Goal: Task Accomplishment & Management: Complete application form

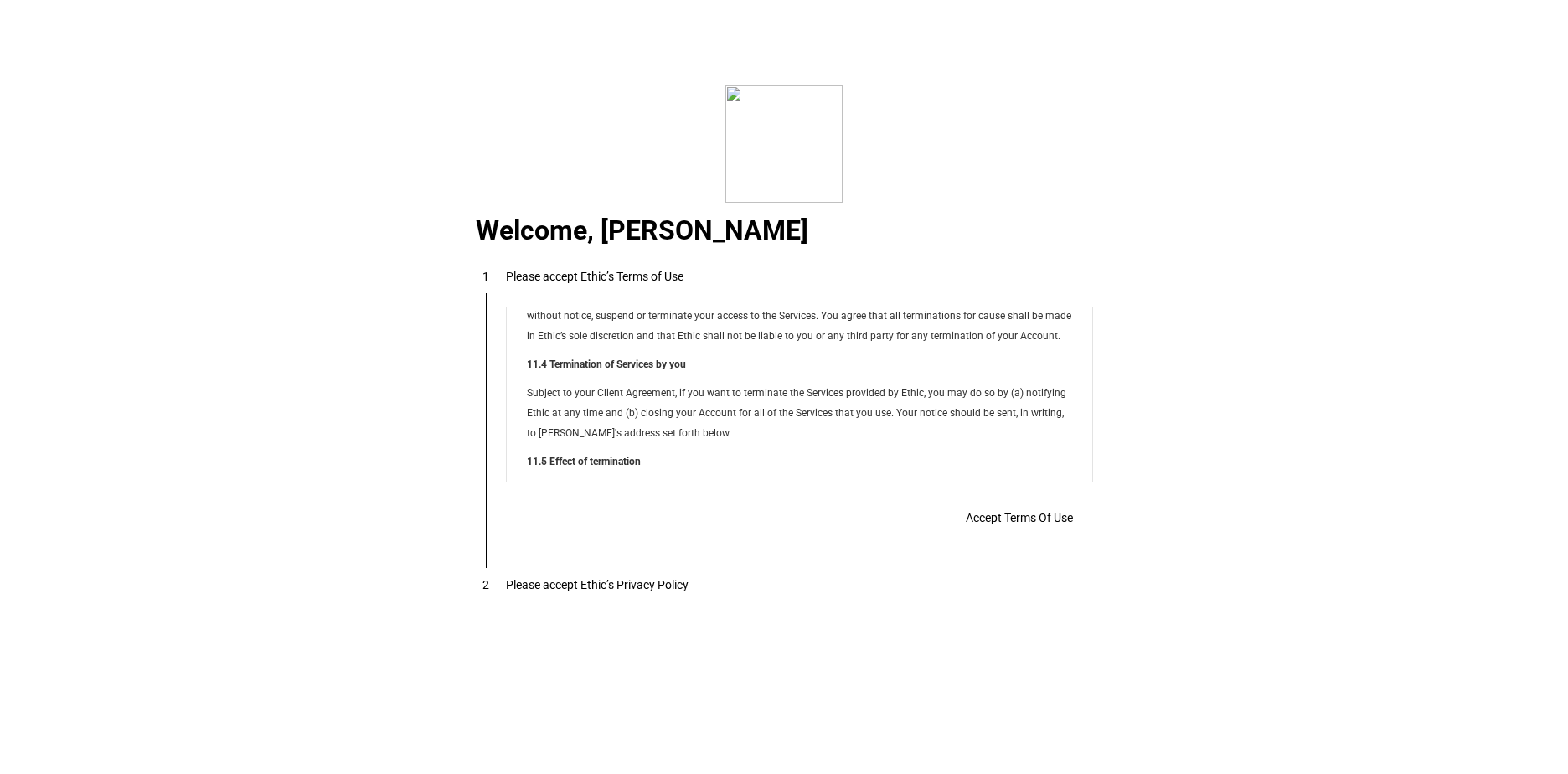
scroll to position [13564, 0]
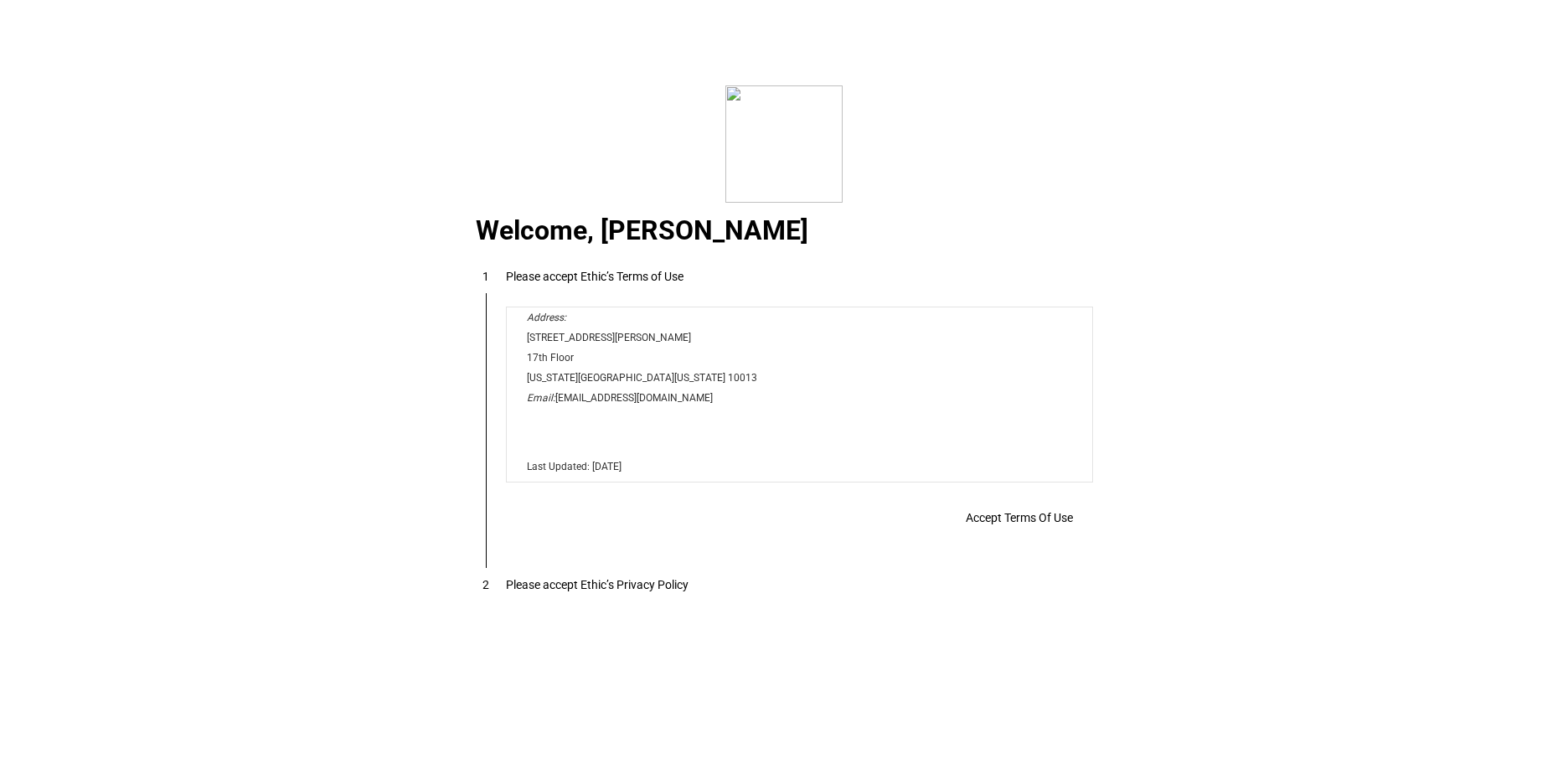
drag, startPoint x: 1086, startPoint y: 346, endPoint x: 1578, endPoint y: 808, distance: 674.9
click at [1004, 518] on span "Accept Terms Of Use" at bounding box center [1019, 517] width 108 height 14
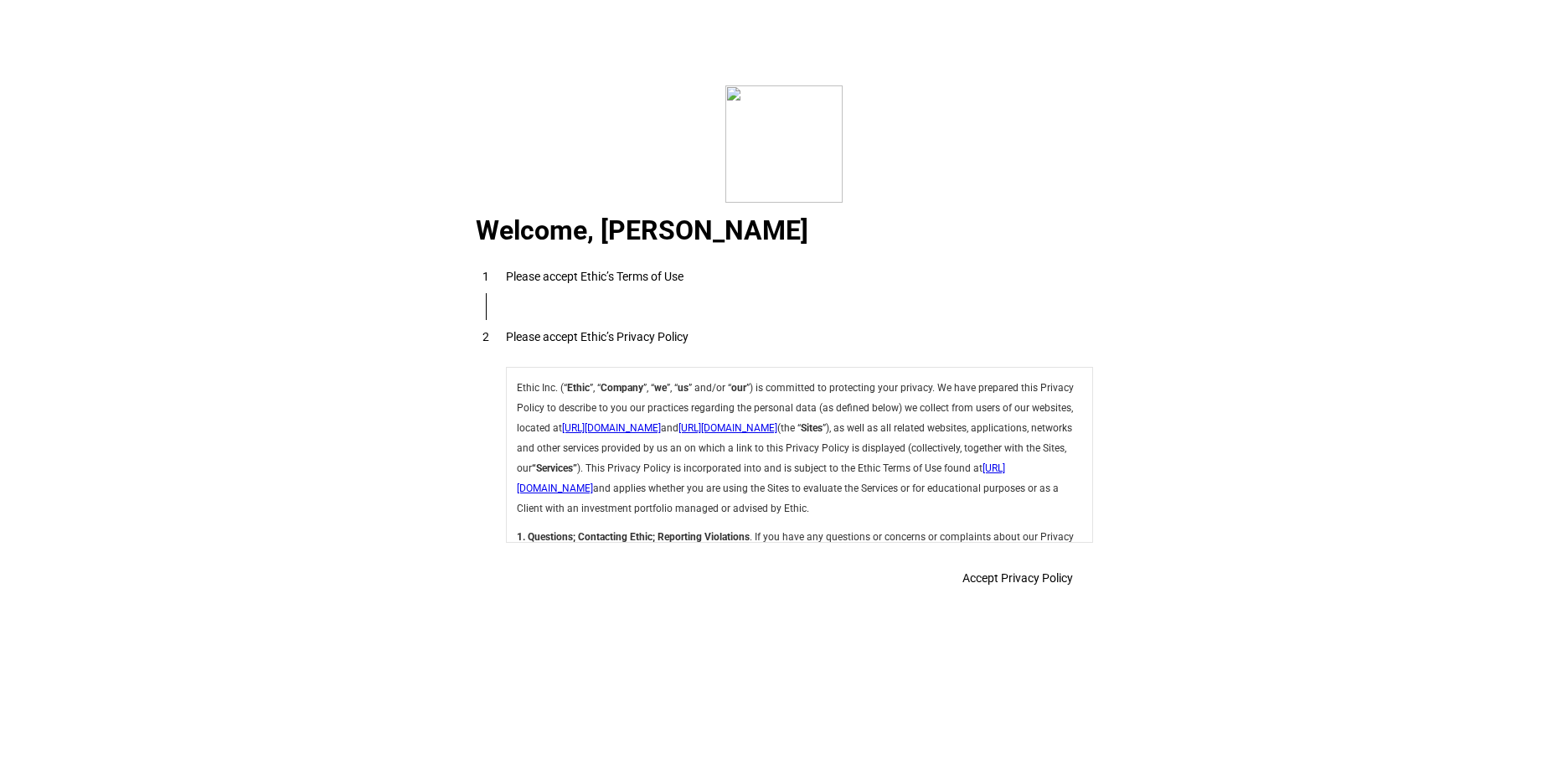
scroll to position [5962, 0]
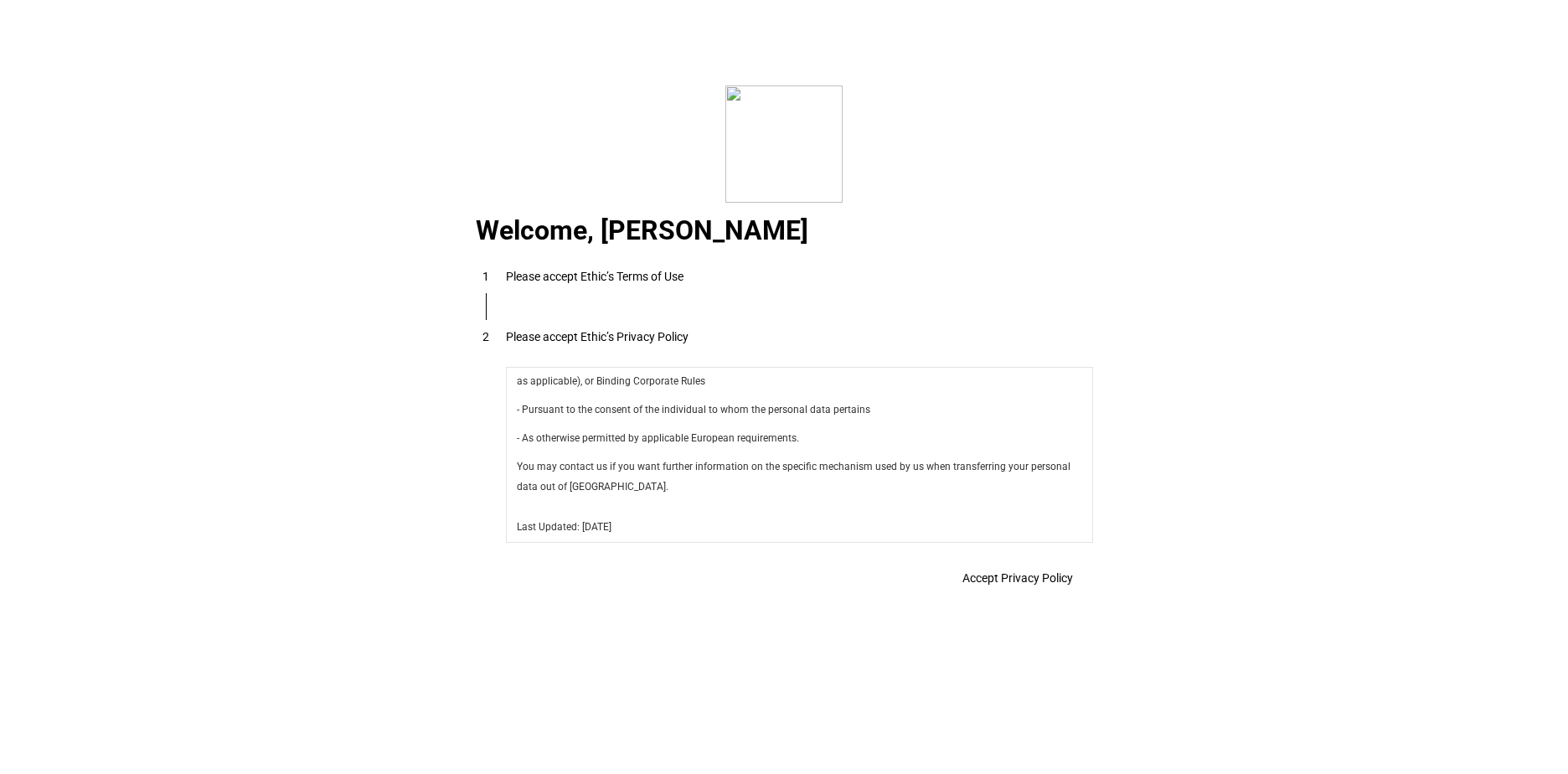
click at [1008, 570] on span at bounding box center [1018, 578] width 151 height 40
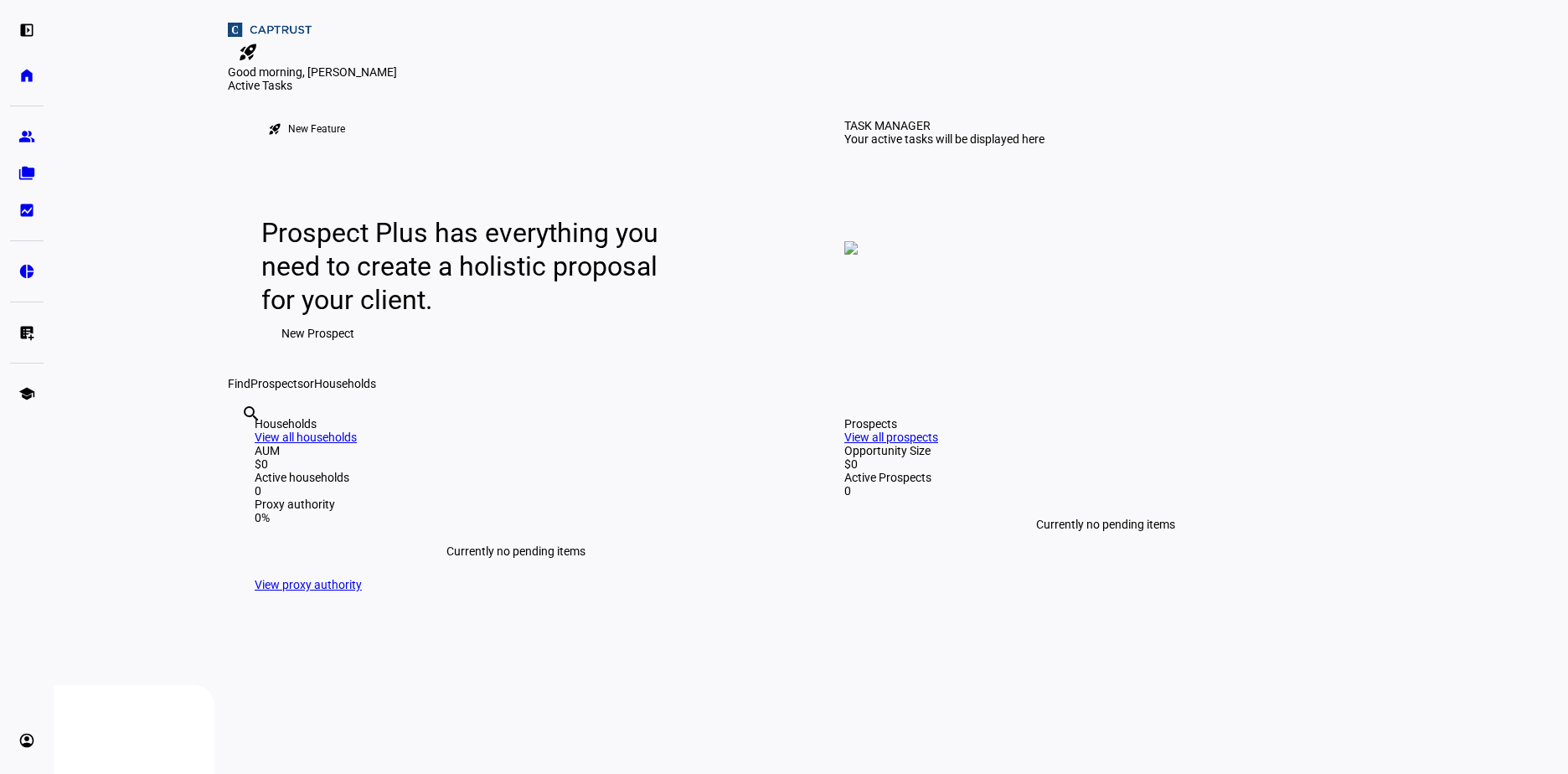
click at [306, 350] on span "New Prospect" at bounding box center [317, 334] width 73 height 34
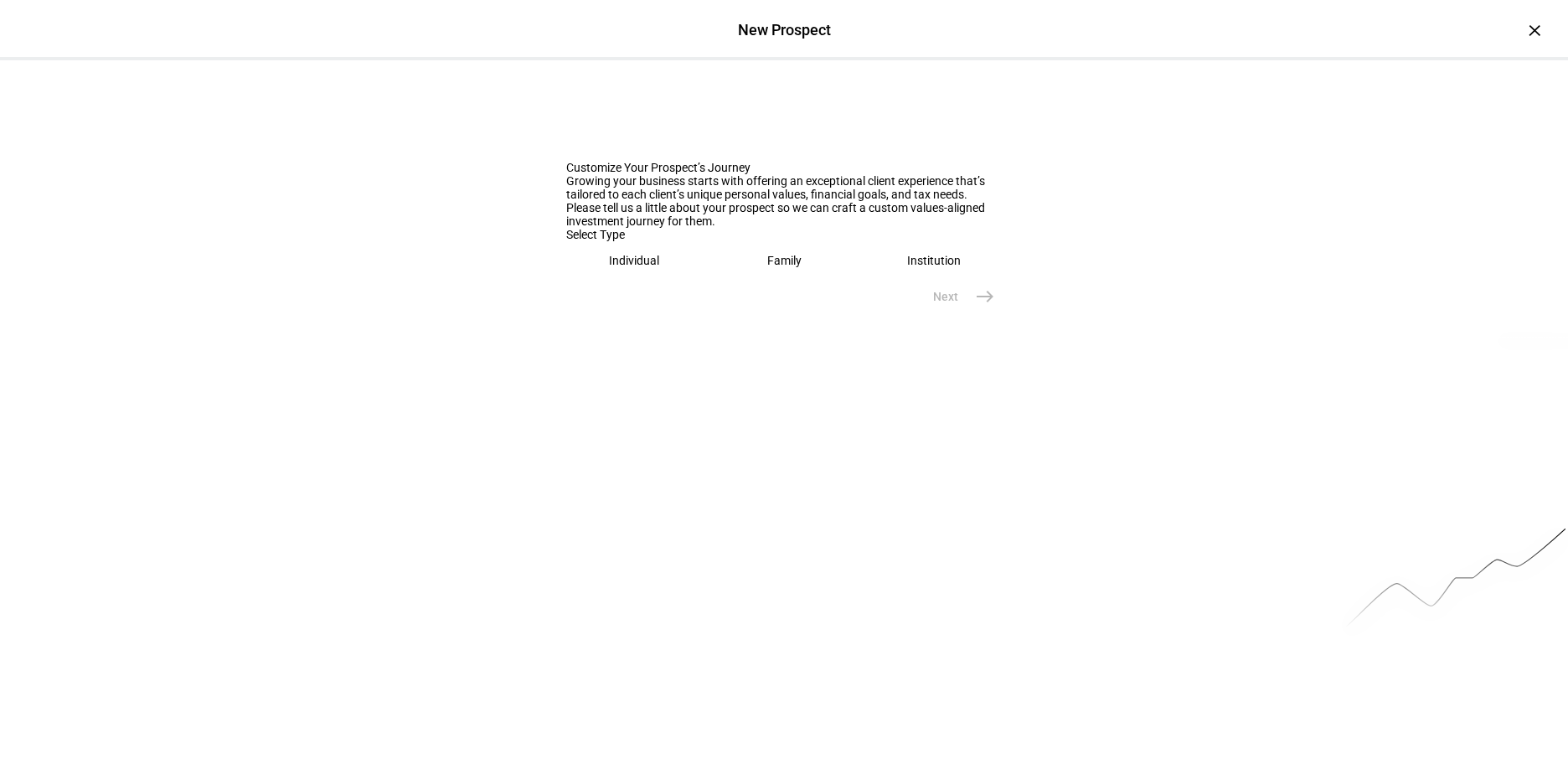
click at [610, 279] on eth-mega-radio-button "Individual" at bounding box center [634, 260] width 136 height 38
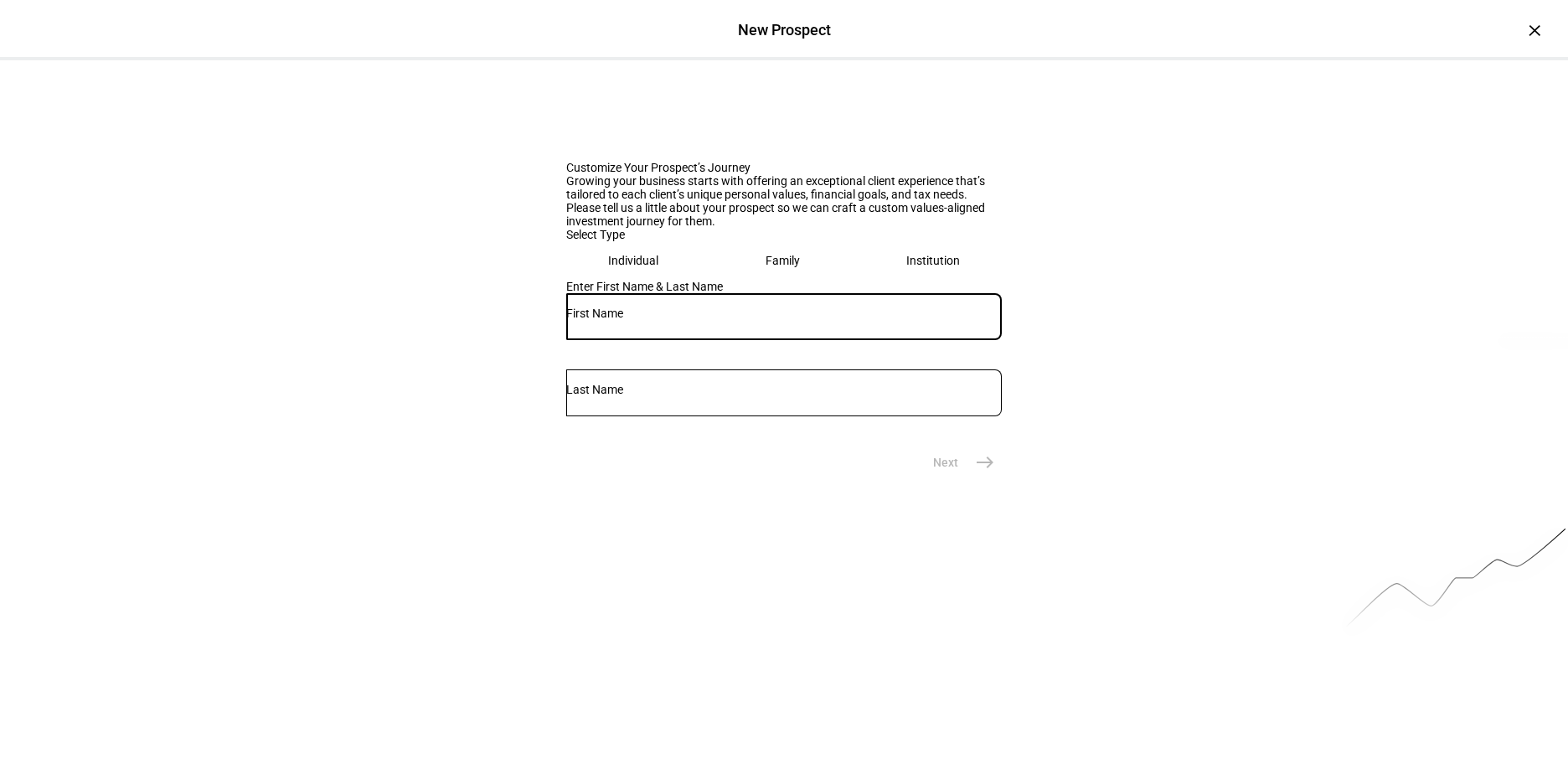
click at [638, 320] on input "text" at bounding box center [784, 313] width 435 height 14
type input "[PERSON_NAME]"
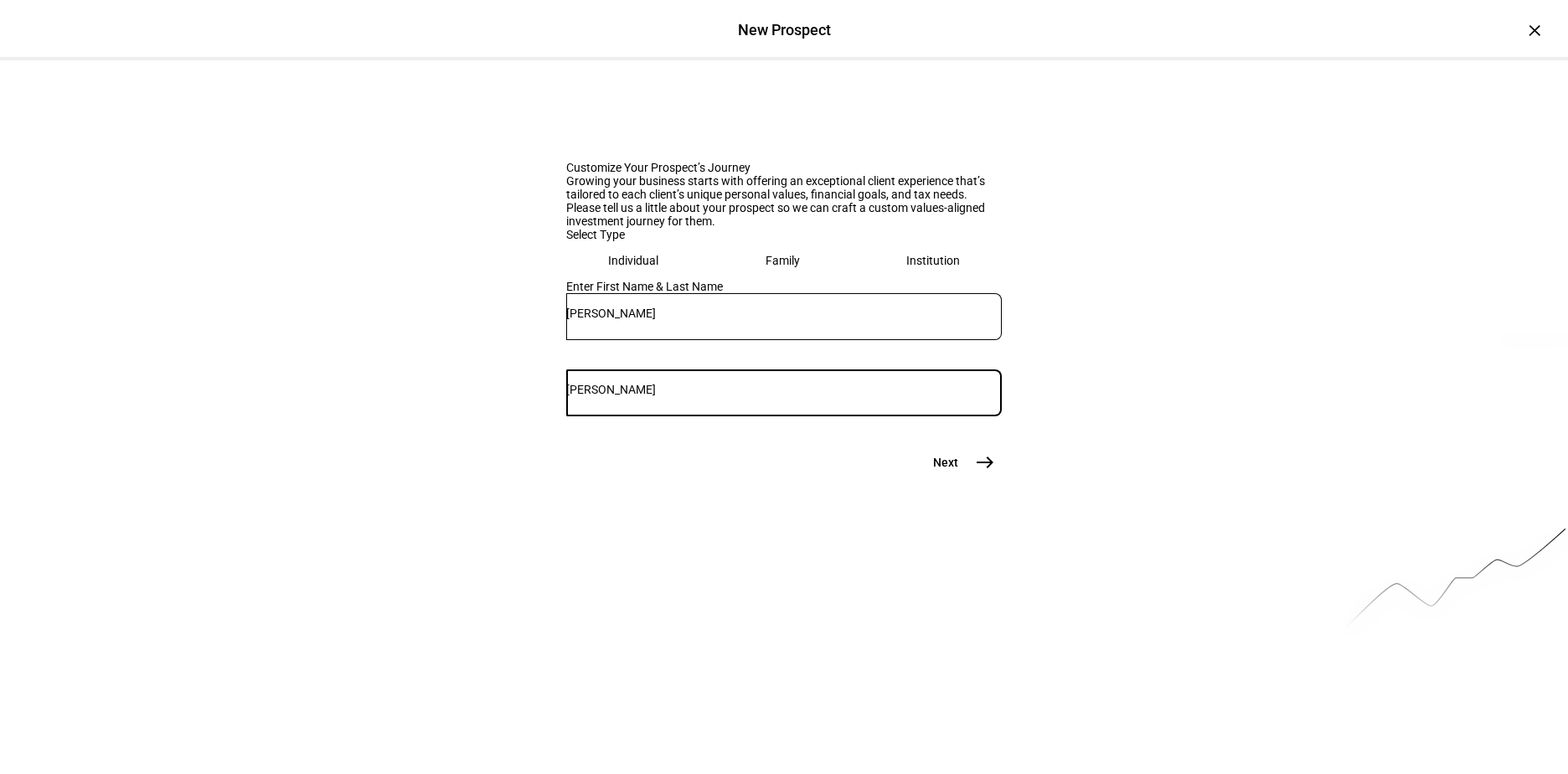
type input "[PERSON_NAME]"
click at [974, 473] on mat-icon "east" at bounding box center [985, 462] width 20 height 20
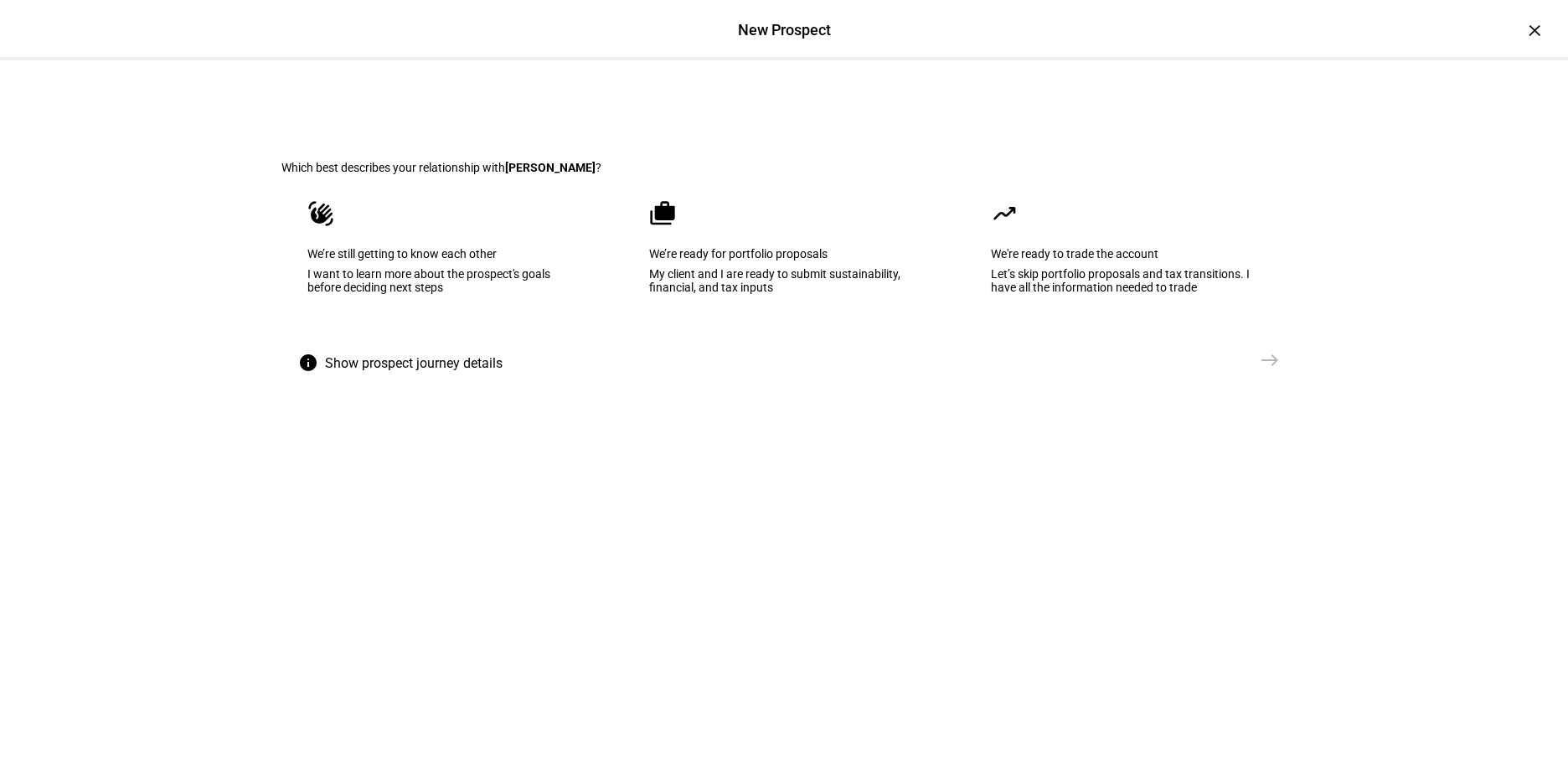
click at [751, 336] on eth-mega-radio-button "cases We’re ready for portfolio proposals My client and I are ready to submit s…" at bounding box center [784, 259] width 322 height 169
click at [1267, 370] on mat-icon "east" at bounding box center [1270, 360] width 20 height 20
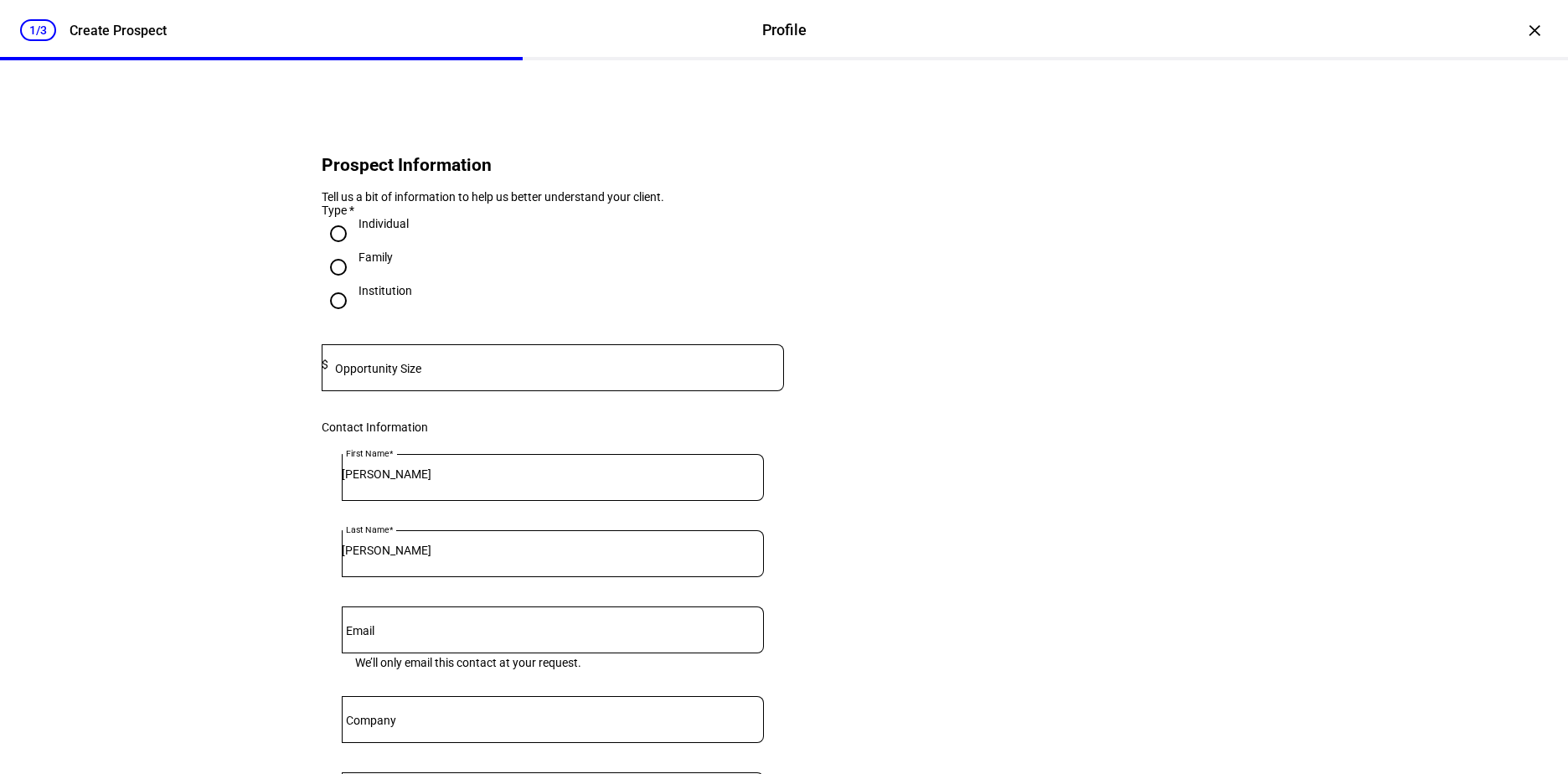
click at [382, 375] on mat-label "Opportunity Size" at bounding box center [378, 368] width 86 height 14
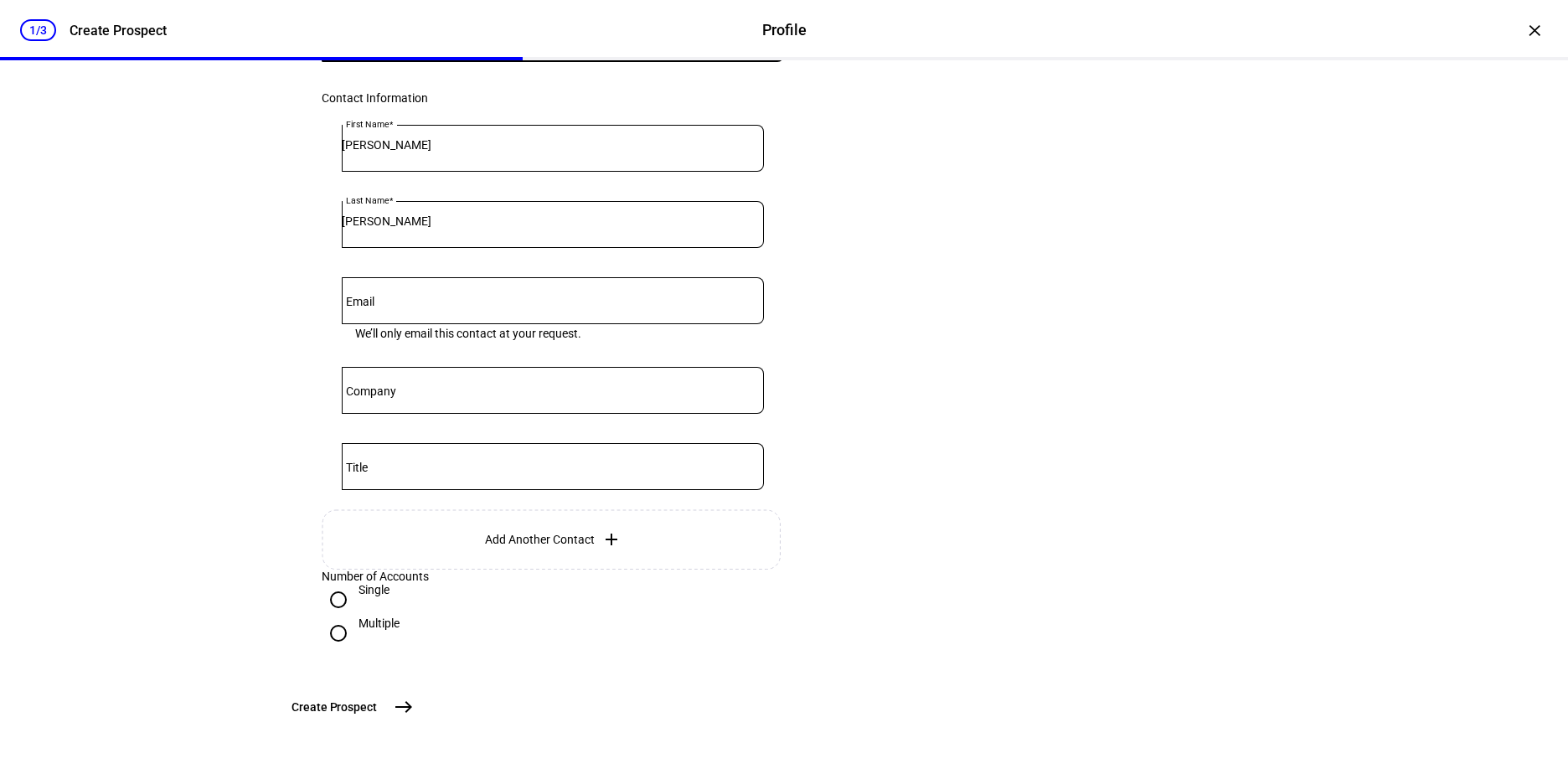
scroll to position [462, 0]
type input "5,600,000"
click at [414, 700] on mat-icon "east" at bounding box center [404, 707] width 20 height 20
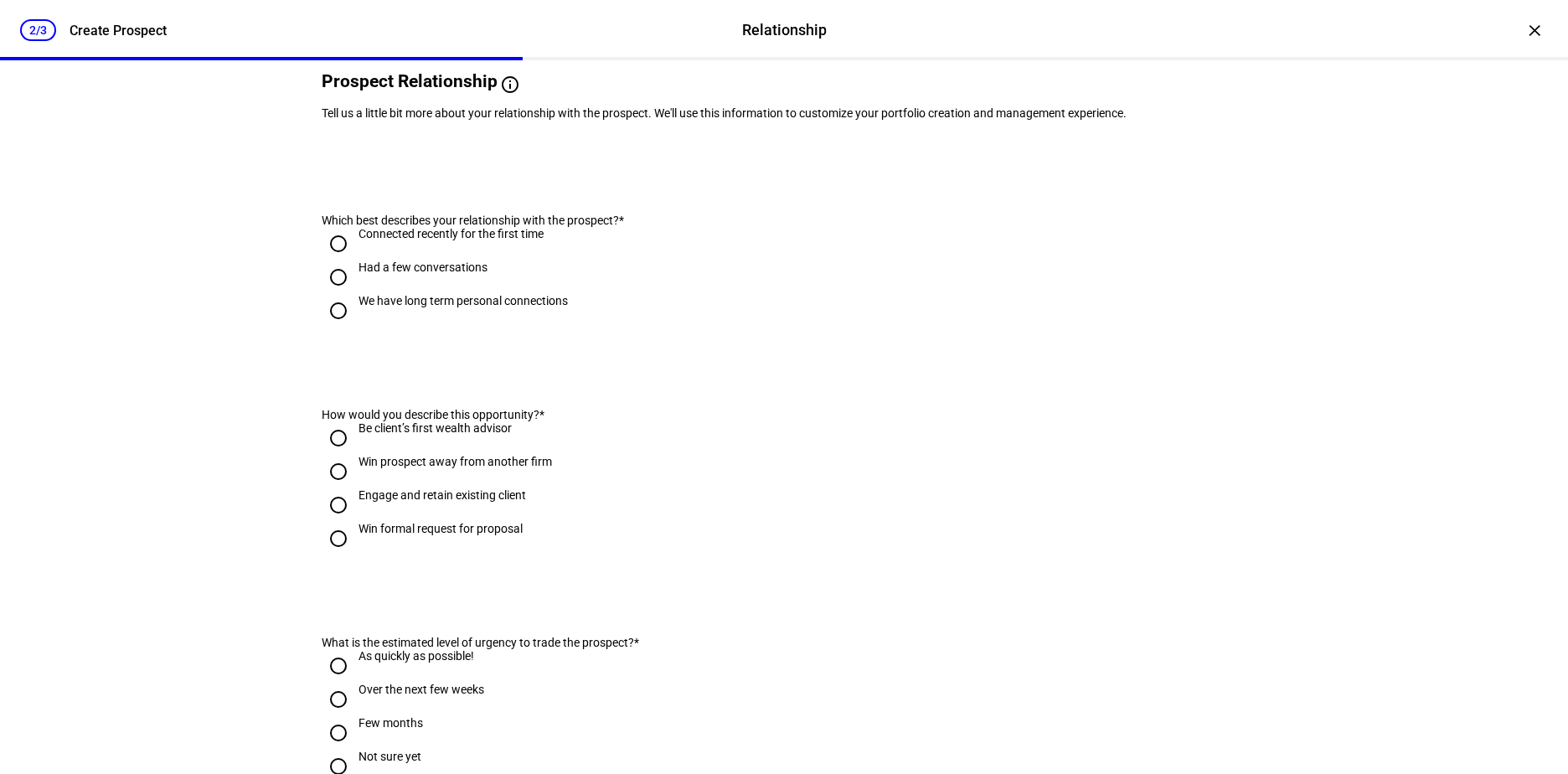
scroll to position [0, 0]
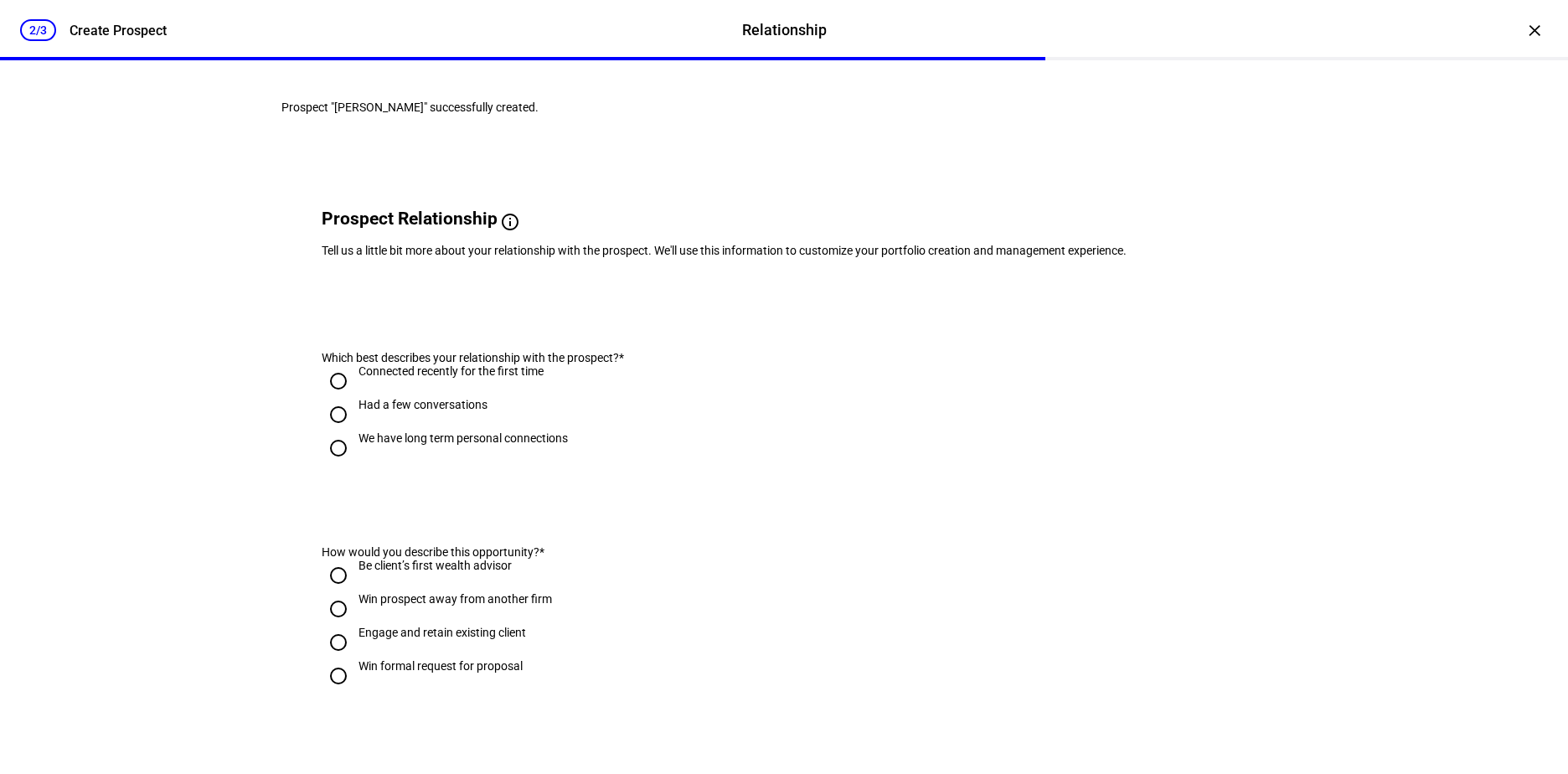
click at [334, 465] on input "We have long term personal connections" at bounding box center [339, 448] width 34 height 34
radio input "true"
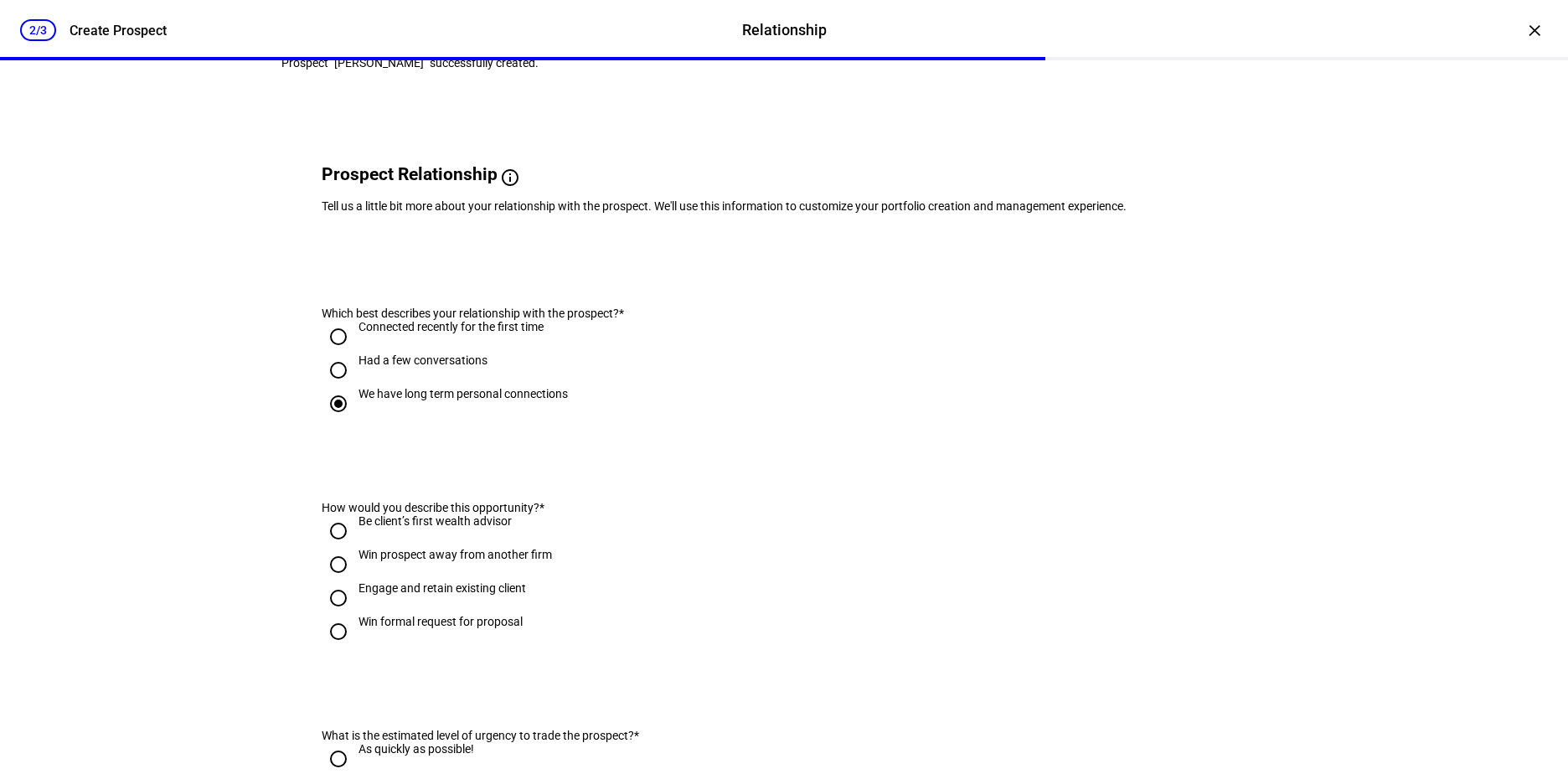
scroll to position [84, 0]
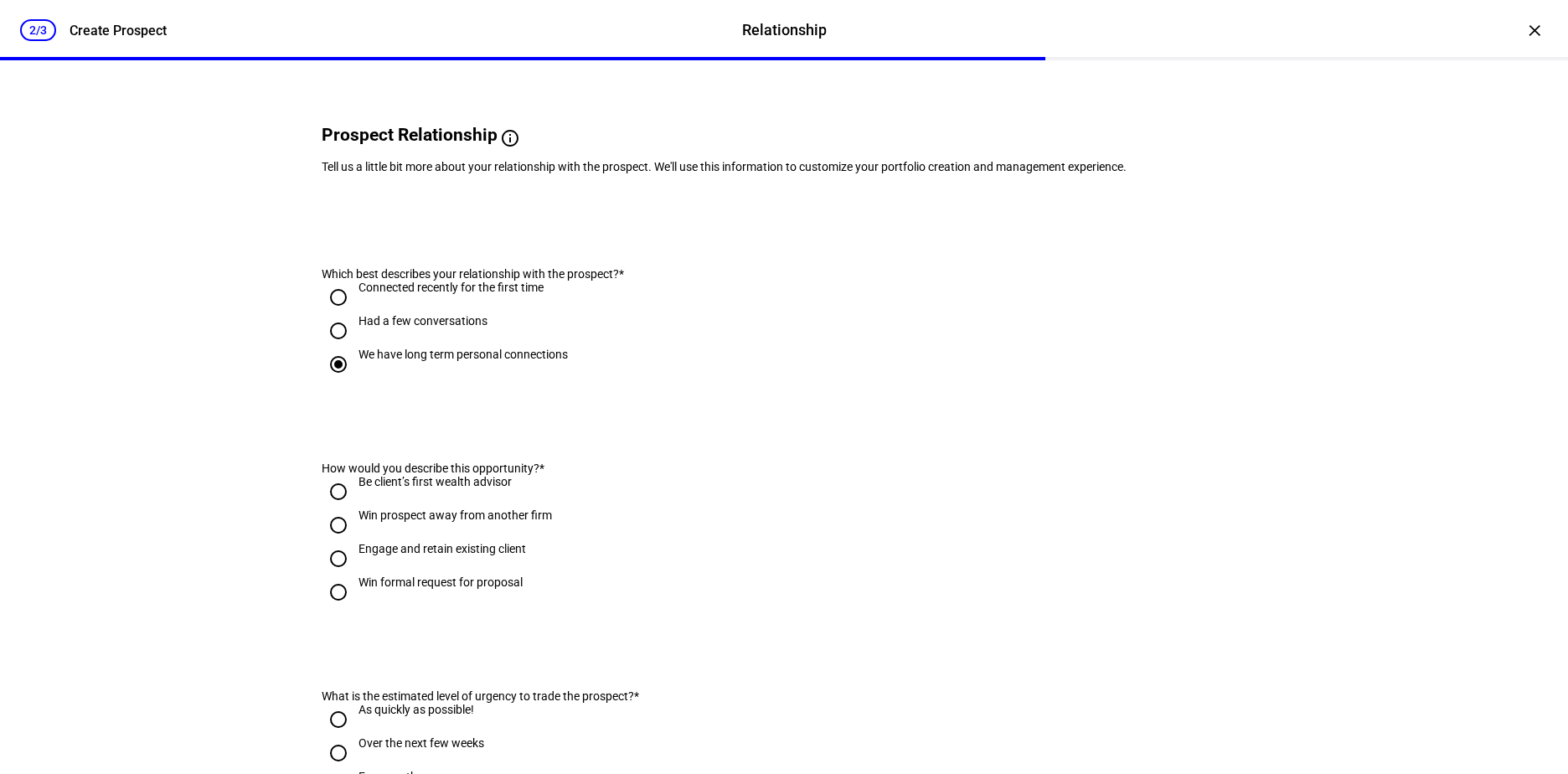
click at [335, 347] on input "Had a few conversations" at bounding box center [339, 331] width 34 height 34
radio input "true"
